Goal: Task Accomplishment & Management: Manage account settings

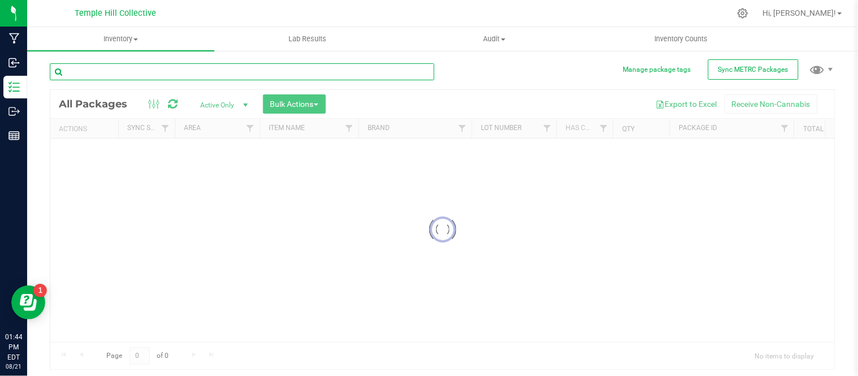
click at [110, 68] on input "text" at bounding box center [242, 71] width 384 height 17
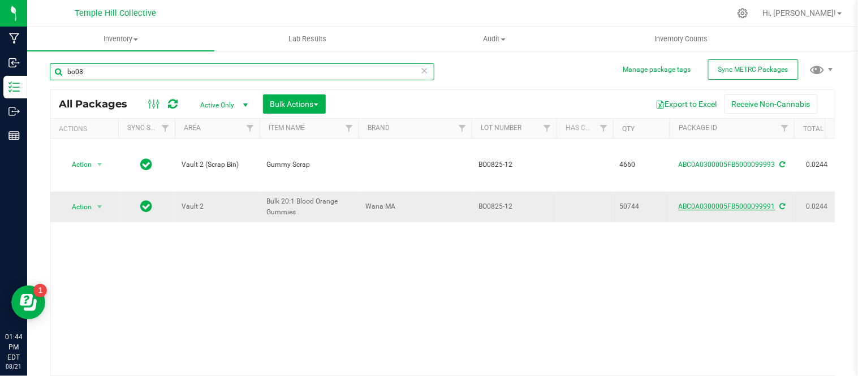
type input "bo08"
click at [728, 202] on link "ABC0A0300005FB5000099991" at bounding box center [726, 206] width 97 height 8
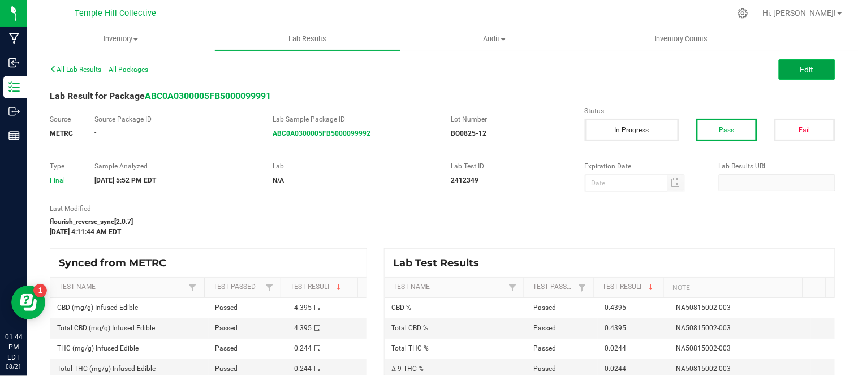
click at [816, 66] on button "Edit" at bounding box center [806, 69] width 57 height 20
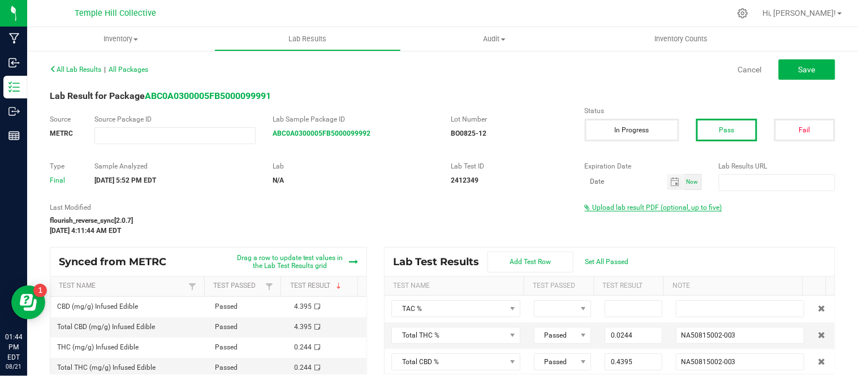
click at [613, 205] on span "Upload lab result PDF (optional, up to five)" at bounding box center [656, 208] width 129 height 8
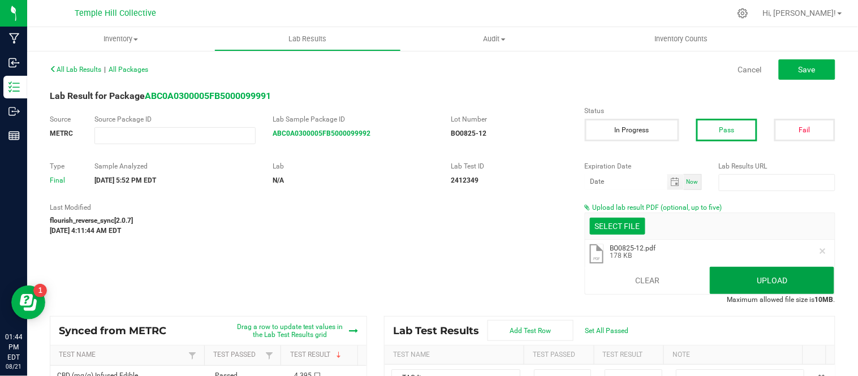
click at [763, 282] on button "Upload" at bounding box center [771, 280] width 125 height 27
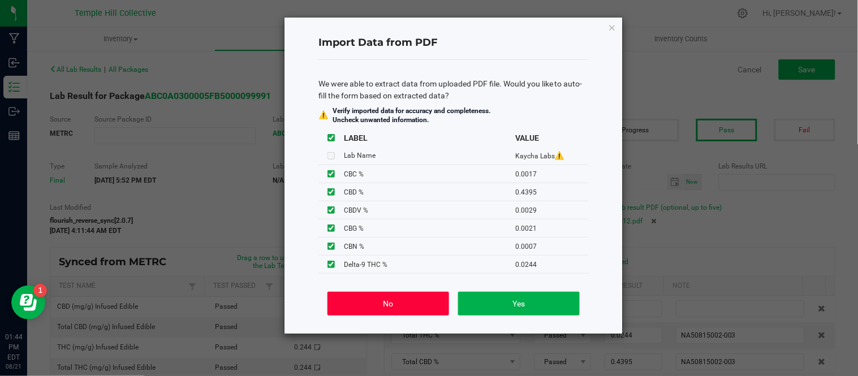
click at [403, 295] on button "No" at bounding box center [388, 304] width 122 height 24
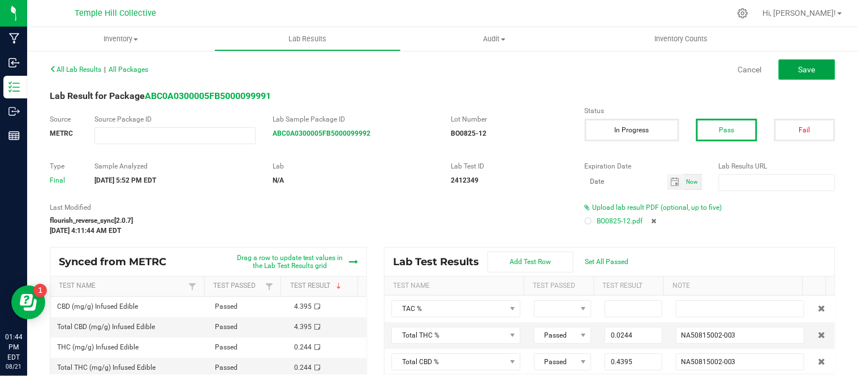
click at [783, 60] on button "Save" at bounding box center [806, 69] width 57 height 20
type input "0.0244"
type input "NA50815002-003"
type input "0.4395"
type input "0.0244"
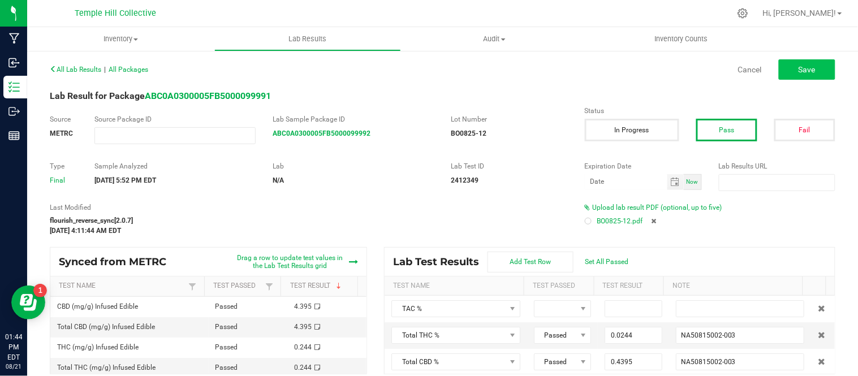
type input "0.4395"
type input "NA50815002-003"
type input "0.0021"
type input "NA50815002-003"
type input "0.0007"
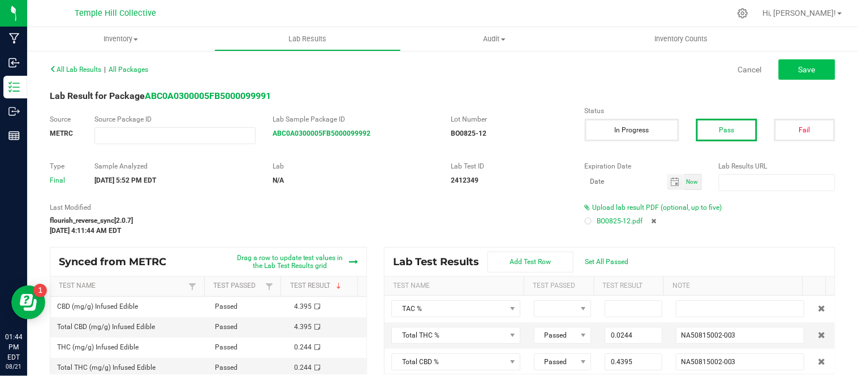
type input "NA50815002-003"
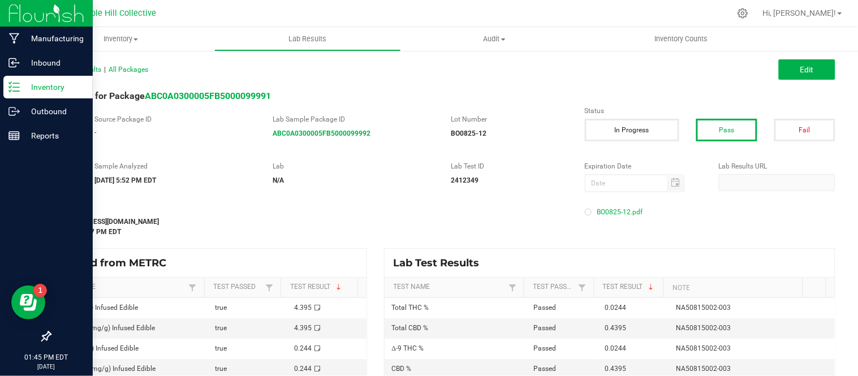
click at [20, 88] on p "Inventory" at bounding box center [54, 87] width 68 height 14
